Goal: Task Accomplishment & Management: Manage account settings

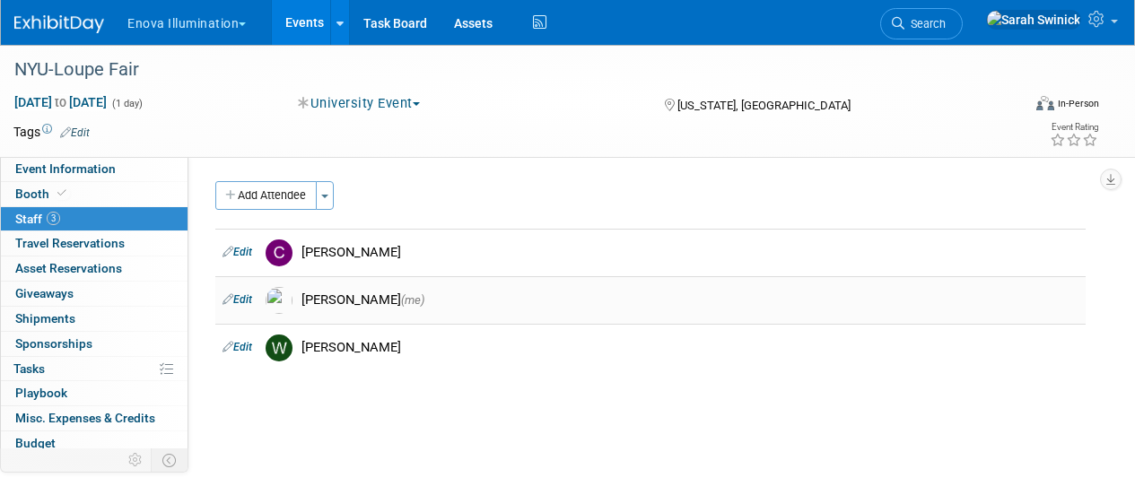
click at [243, 300] on link "Edit" at bounding box center [237, 299] width 30 height 13
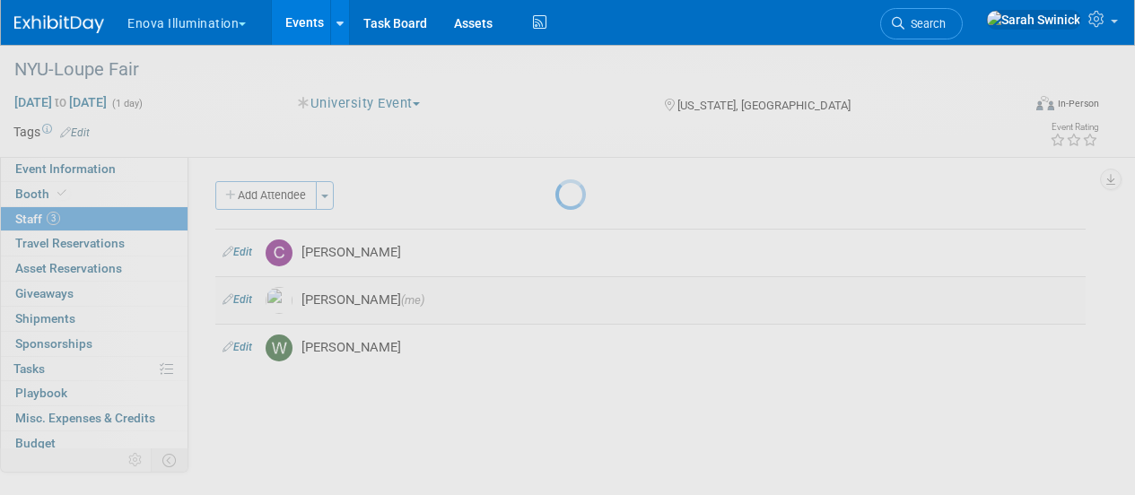
select select "cda50d9b-252f-49c6-89d1-364683384fd2"
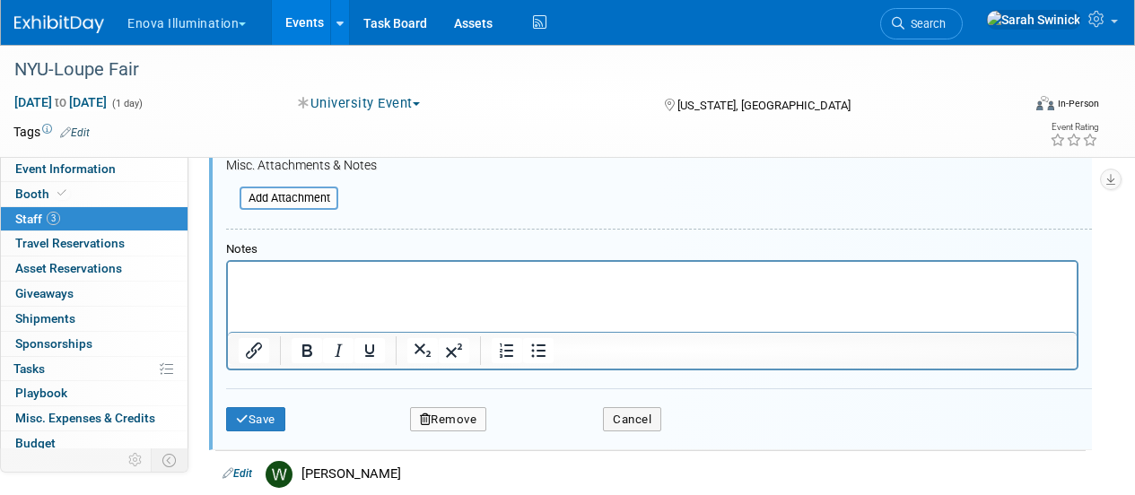
scroll to position [387, 0]
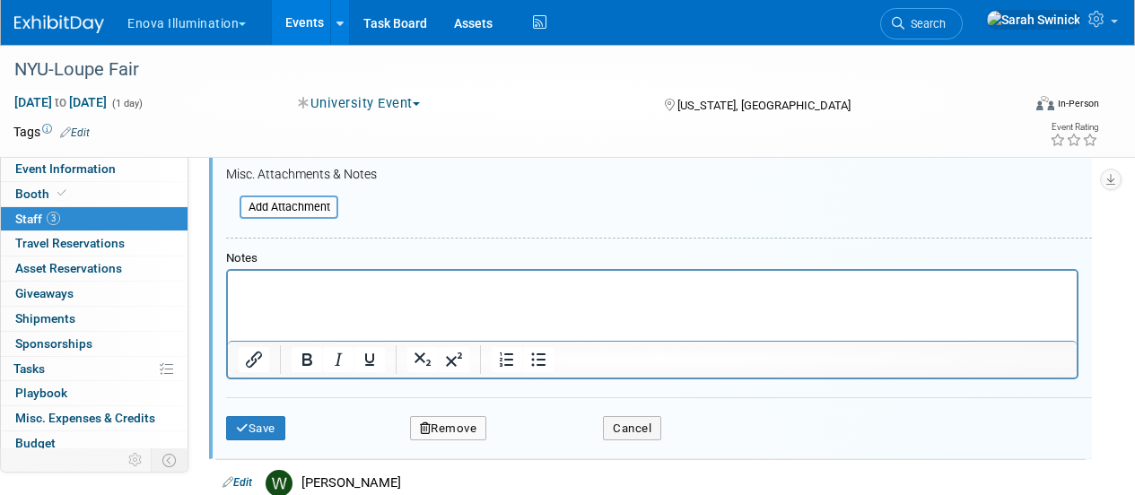
click at [438, 427] on button "Remove" at bounding box center [448, 428] width 77 height 25
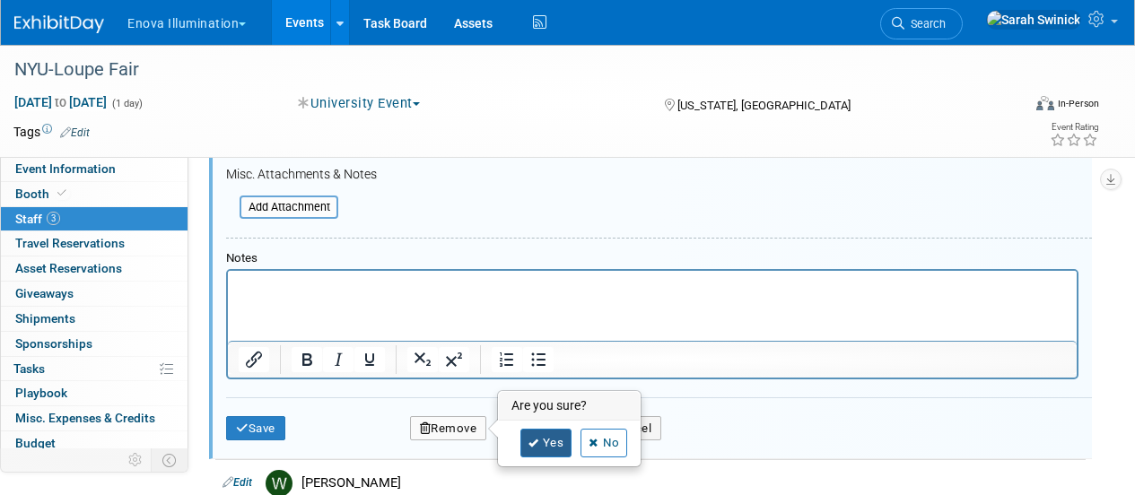
click at [540, 429] on link "Yes" at bounding box center [546, 443] width 52 height 29
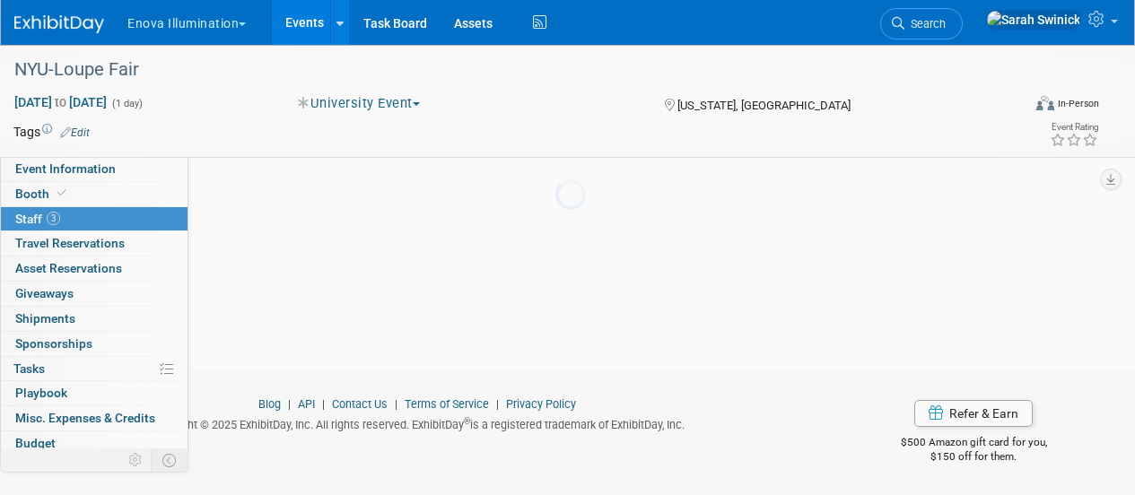
scroll to position [230, 0]
click at [89, 203] on link "Booth" at bounding box center [94, 194] width 187 height 24
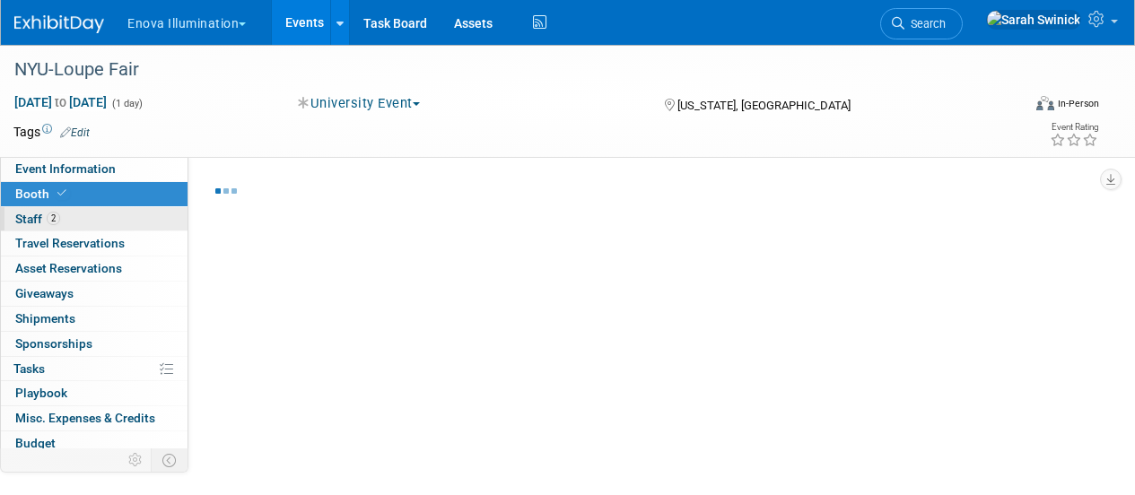
click at [82, 213] on link "2 Staff 2" at bounding box center [94, 219] width 187 height 24
